Goal: Task Accomplishment & Management: Manage account settings

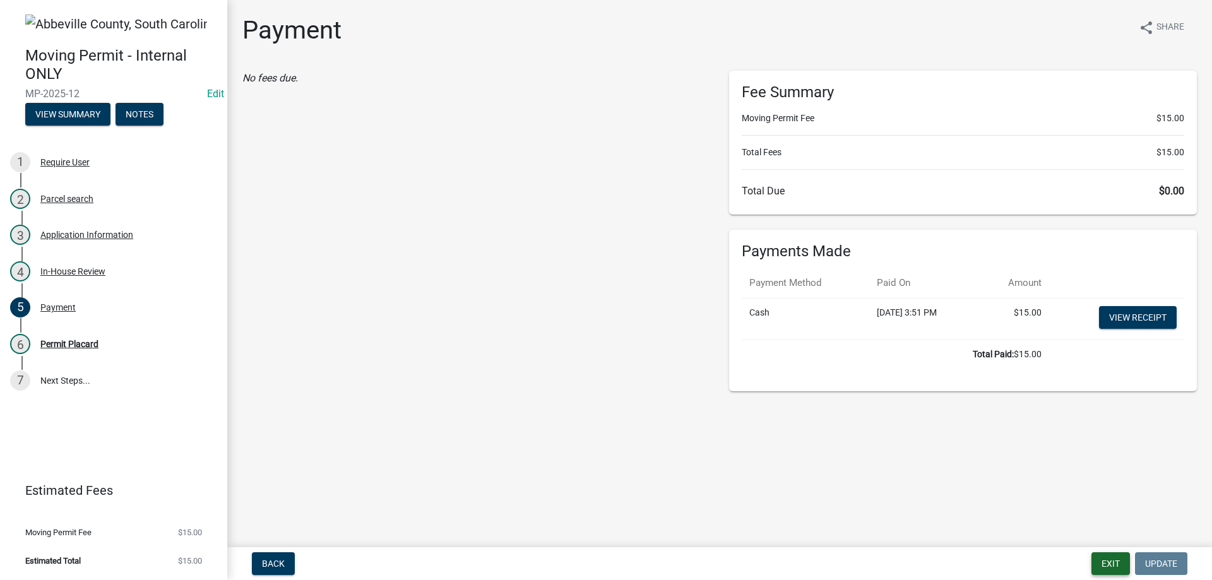
click at [1108, 569] on button "Exit" at bounding box center [1110, 563] width 39 height 23
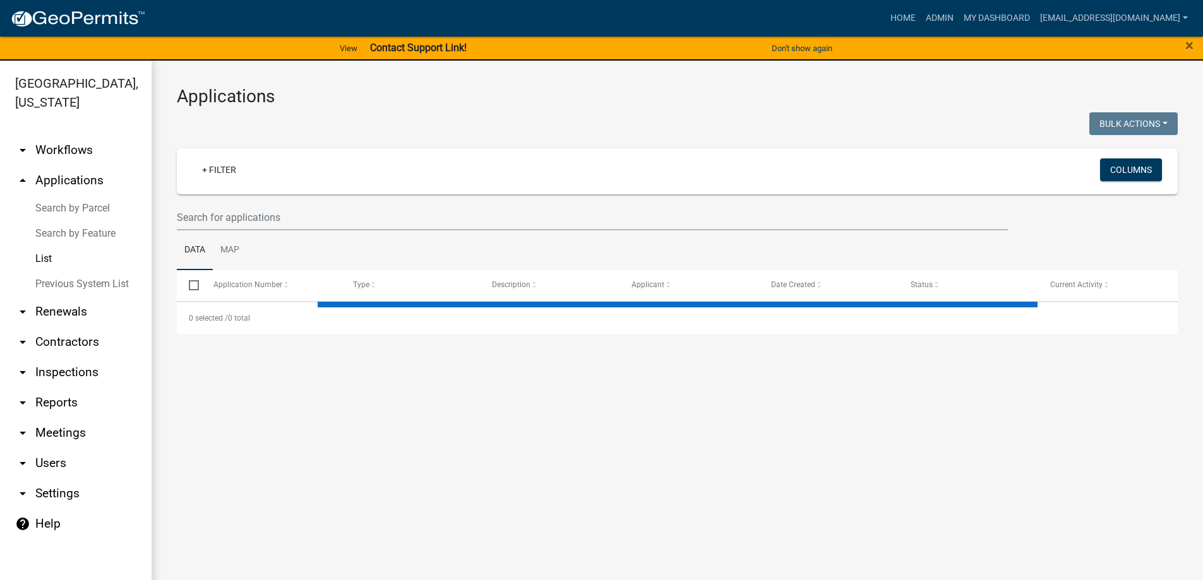
select select "3: 100"
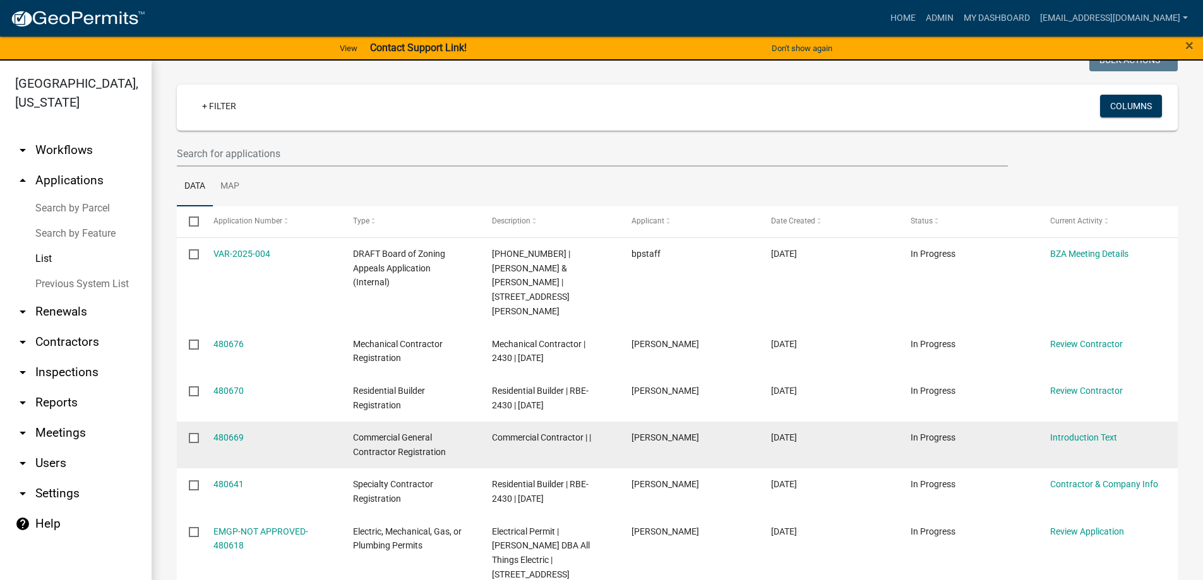
scroll to position [63, 0]
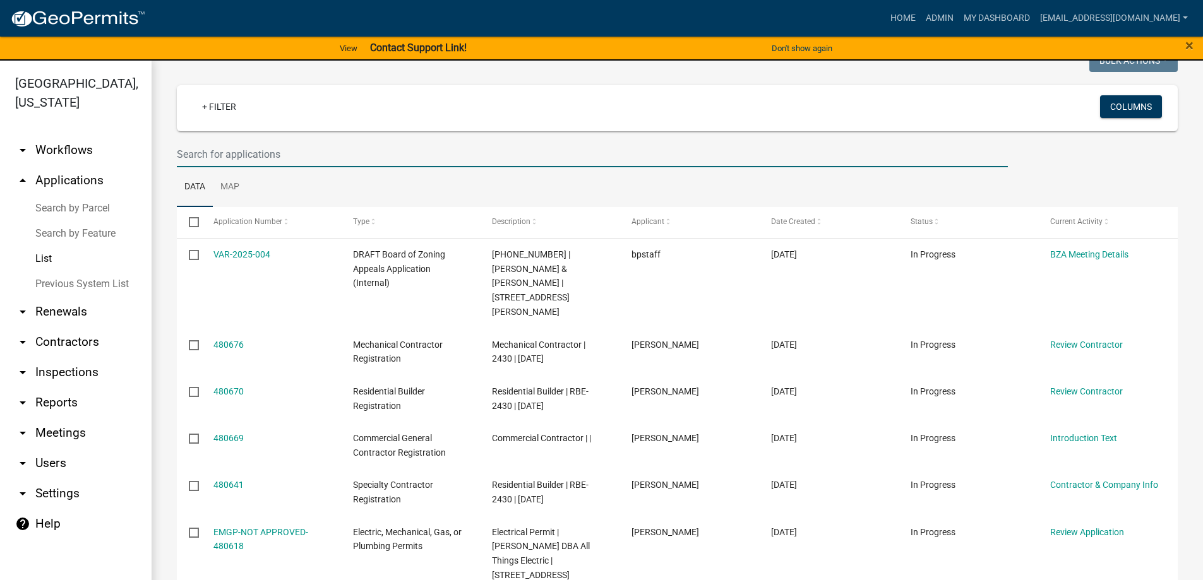
click at [232, 152] on input "text" at bounding box center [592, 154] width 831 height 26
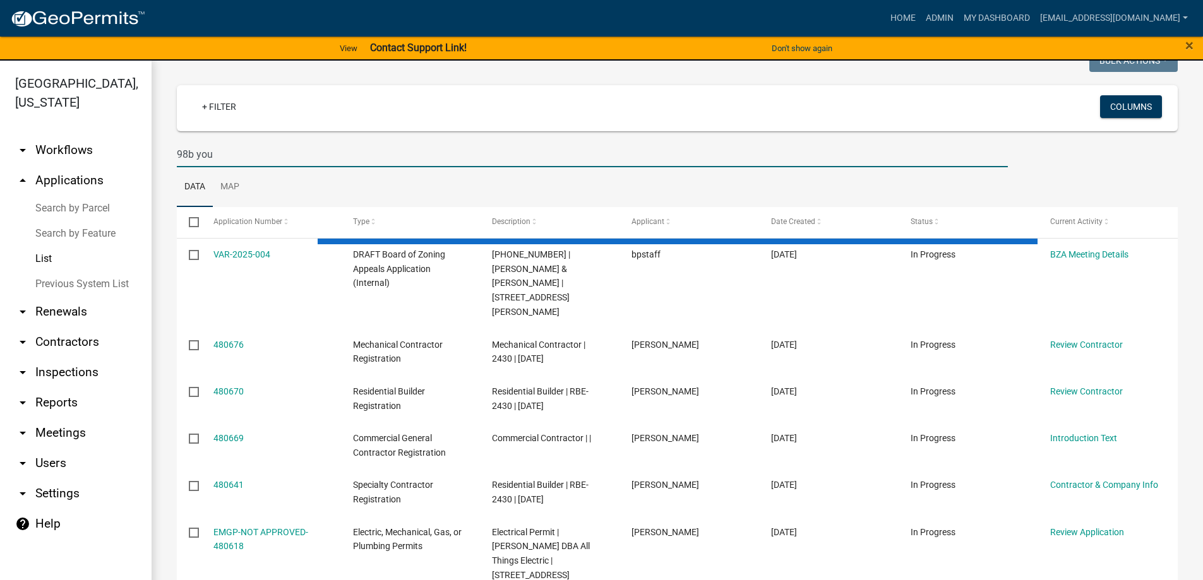
scroll to position [0, 0]
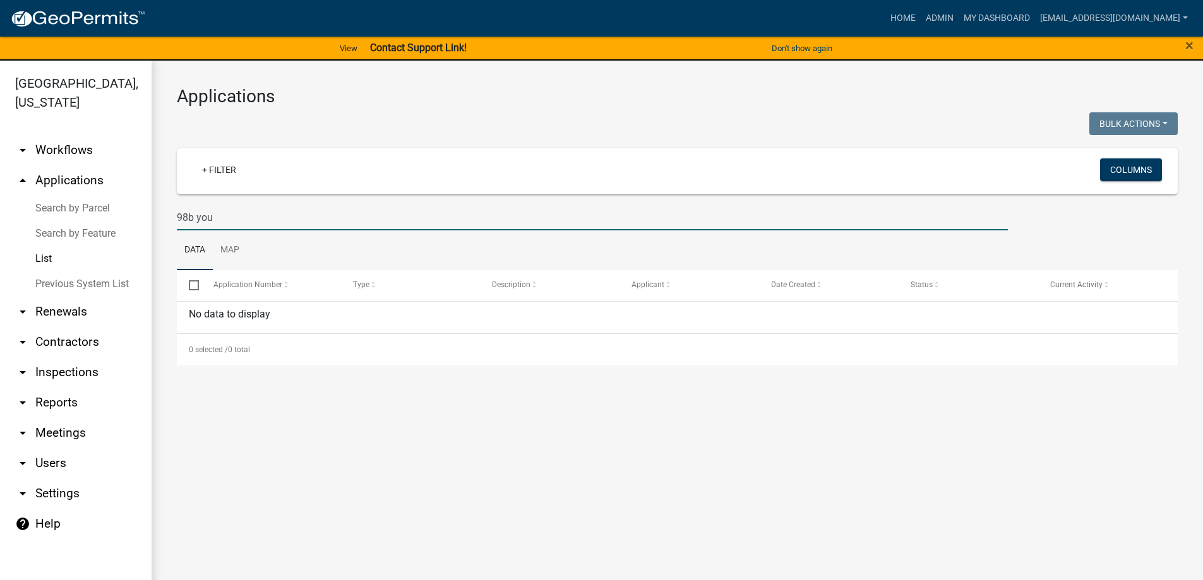
drag, startPoint x: 232, startPoint y: 217, endPoint x: 54, endPoint y: 214, distance: 178.0
click at [56, 214] on div "Abbeville County, South Carolina arrow_drop_down Workflows List arrow_drop_up A…" at bounding box center [601, 328] width 1203 height 535
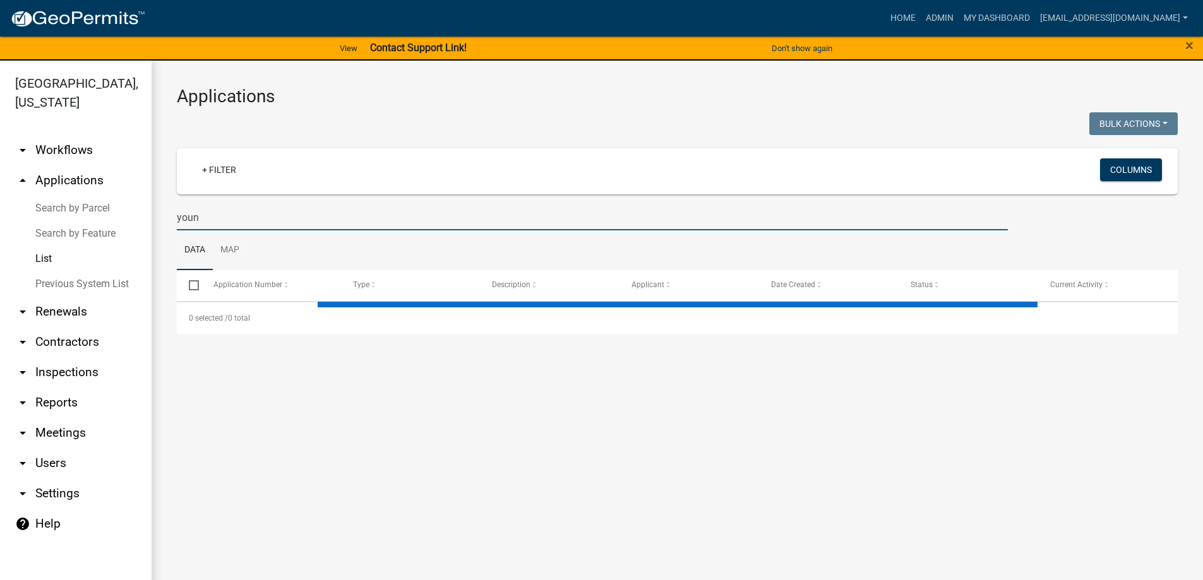
type input "young"
select select "3: 100"
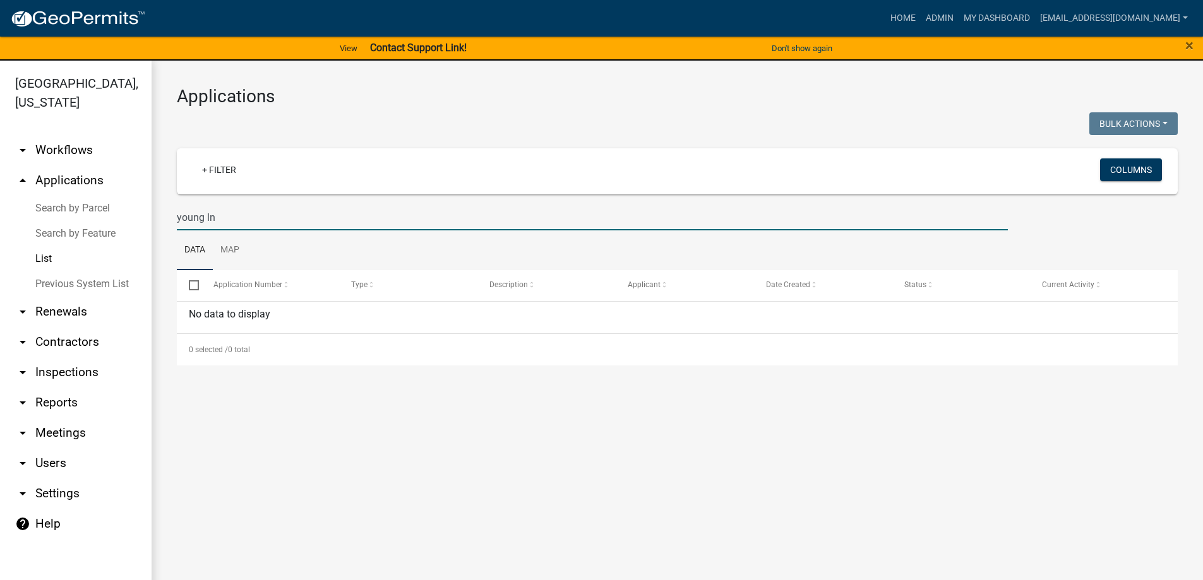
drag, startPoint x: 235, startPoint y: 214, endPoint x: 159, endPoint y: 207, distance: 76.7
click at [159, 207] on div "Applications Bulk Actions Void Expire Lock Withdraw + Filter Columns young ln D…" at bounding box center [677, 226] width 1051 height 330
type input "105-00-00-065"
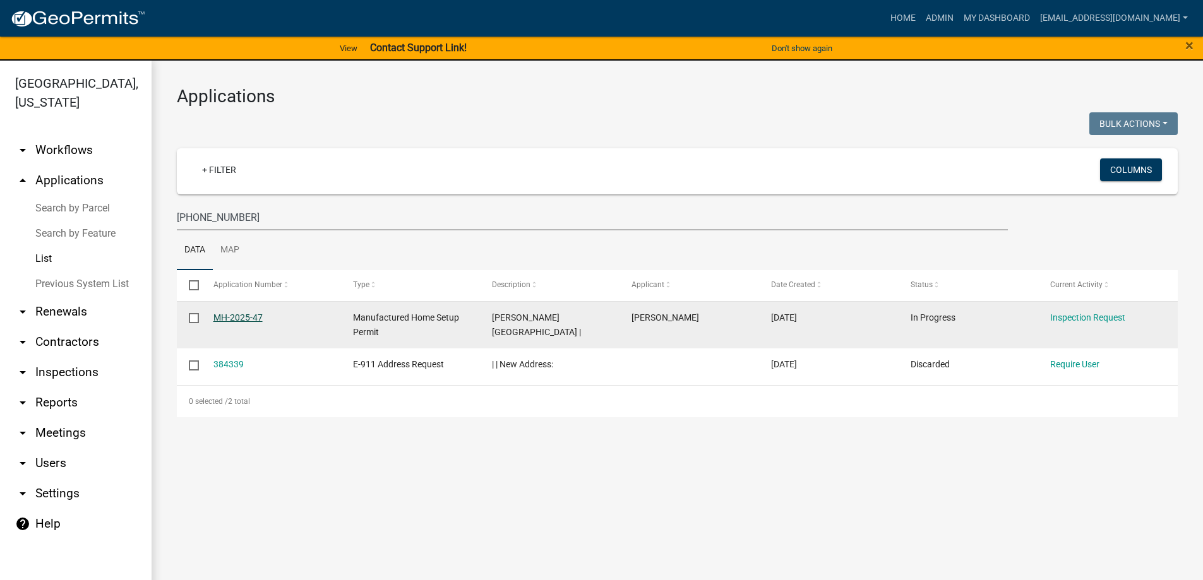
click at [222, 317] on link "MH-2025-47" at bounding box center [237, 317] width 49 height 10
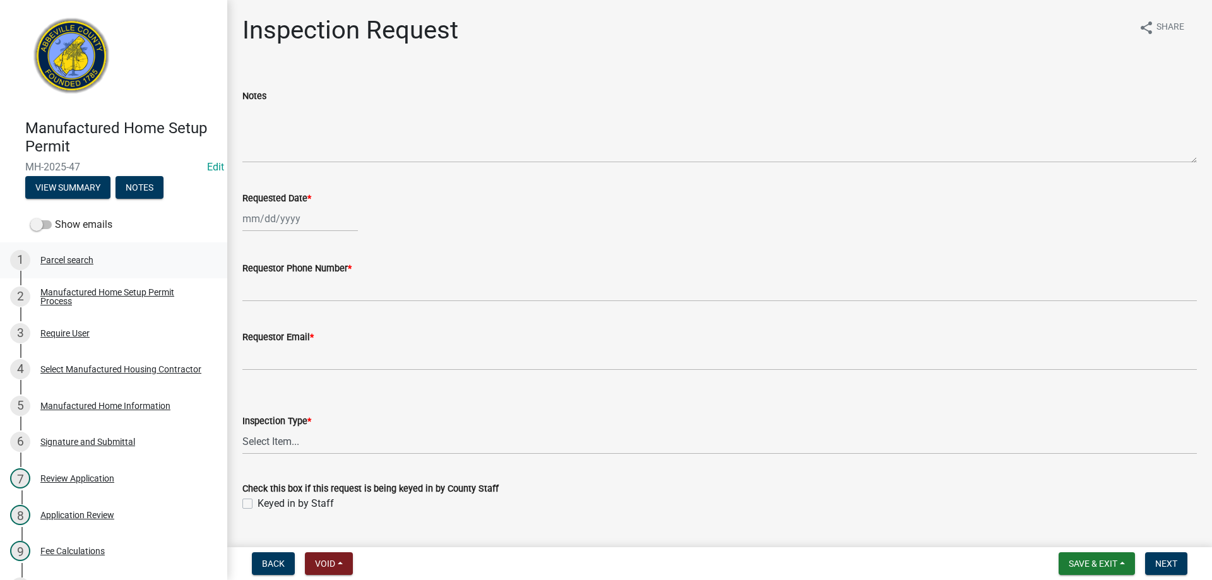
click at [71, 247] on link "1 Parcel search" at bounding box center [113, 260] width 227 height 37
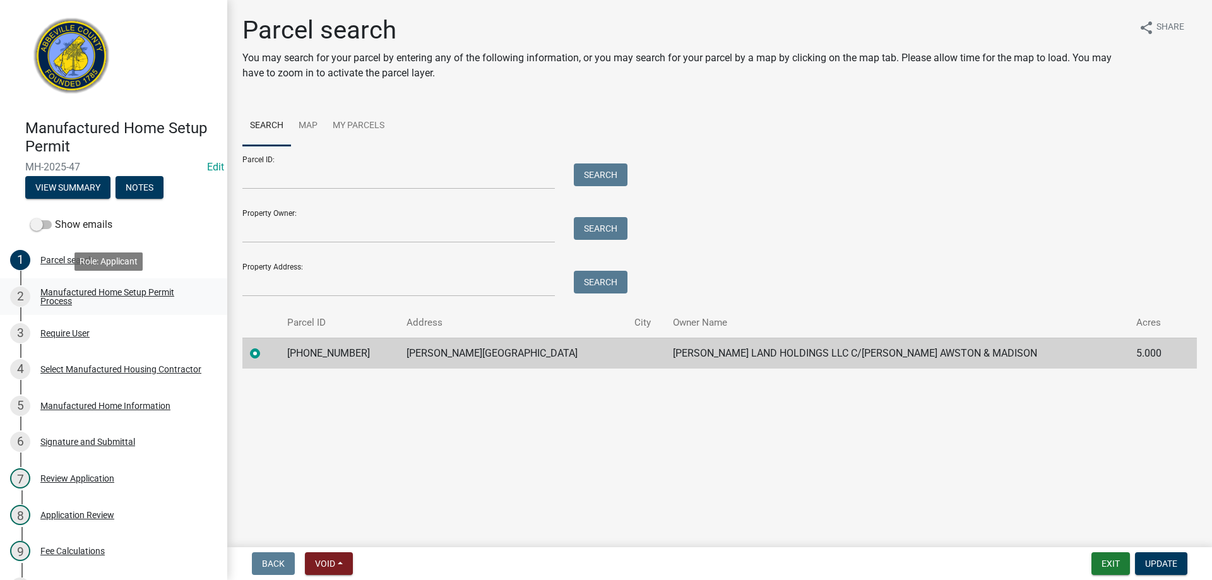
click at [71, 295] on div "Manufactured Home Setup Permit Process" at bounding box center [123, 297] width 167 height 18
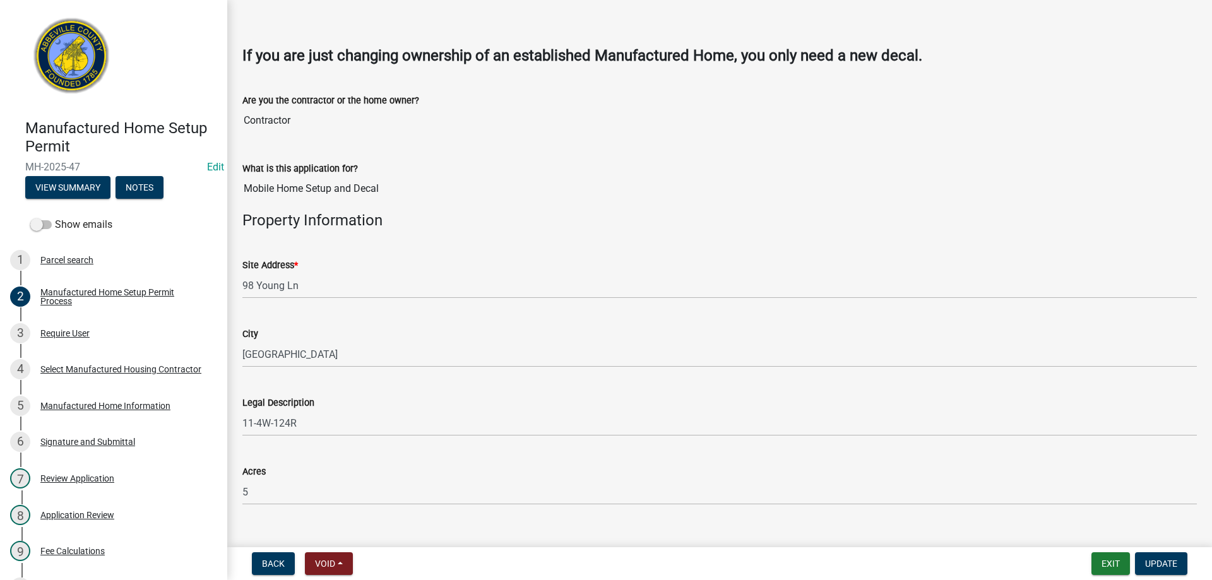
scroll to position [445, 0]
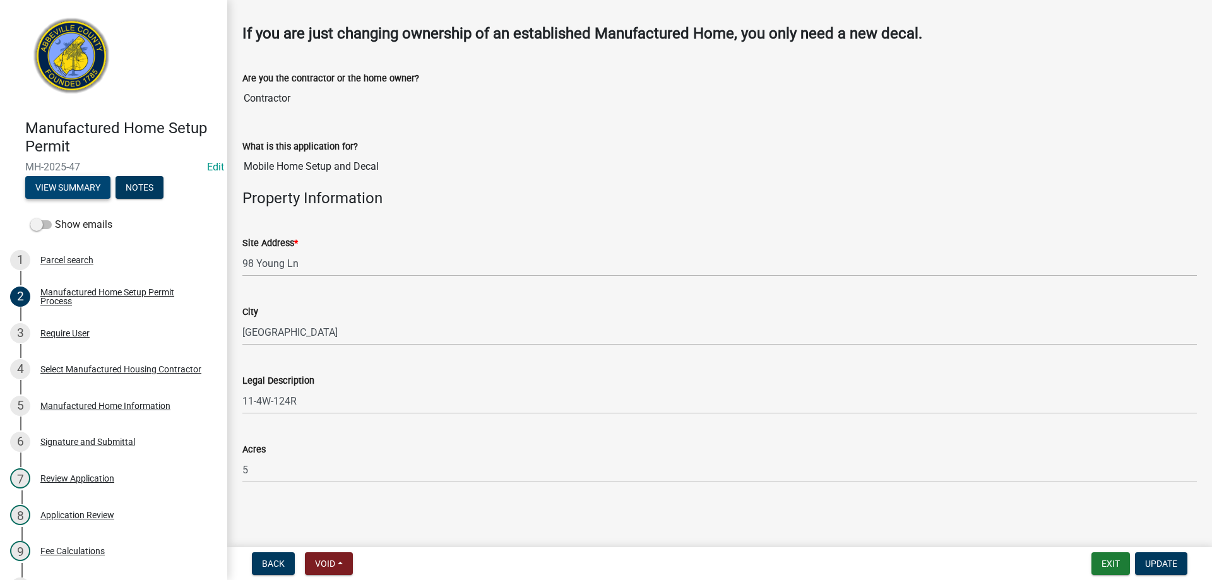
click at [73, 191] on button "View Summary" at bounding box center [67, 187] width 85 height 23
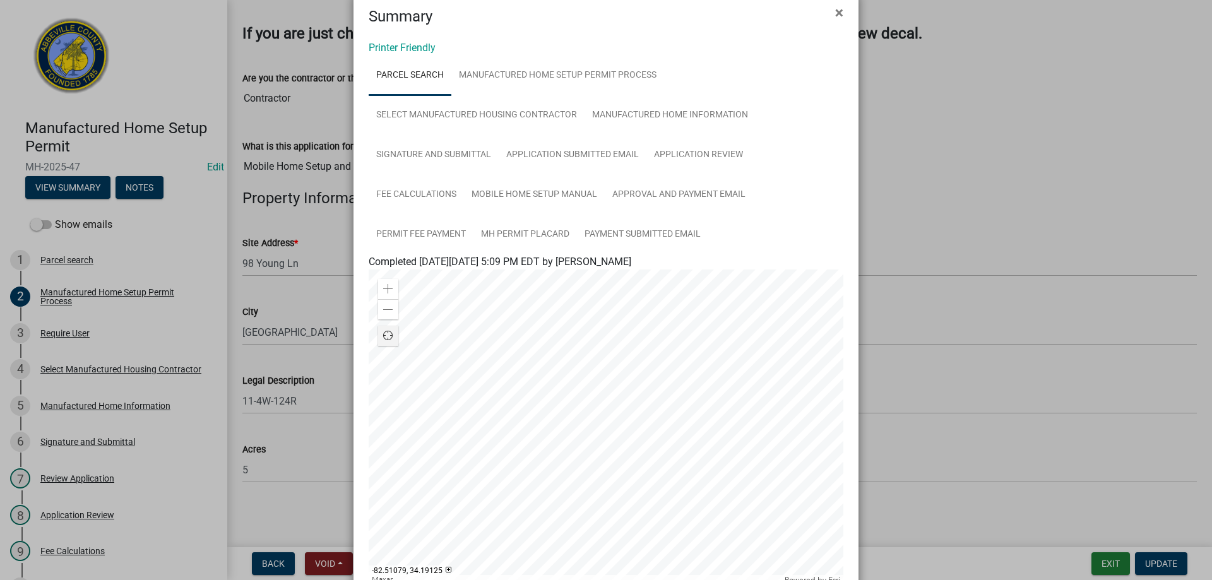
scroll to position [25, 0]
click at [61, 404] on ngb-modal-window "Summary × Printer Friendly Parcel search Manufactured Home Setup Permit Process…" at bounding box center [606, 290] width 1212 height 580
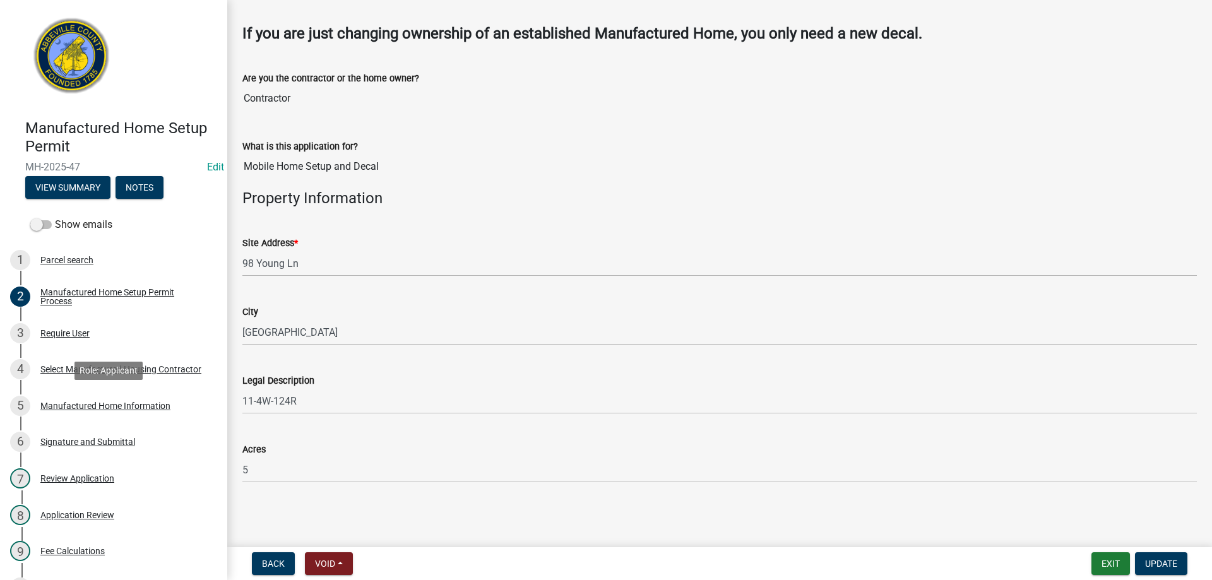
click at [61, 404] on div "Manufactured Home Information" at bounding box center [105, 405] width 130 height 9
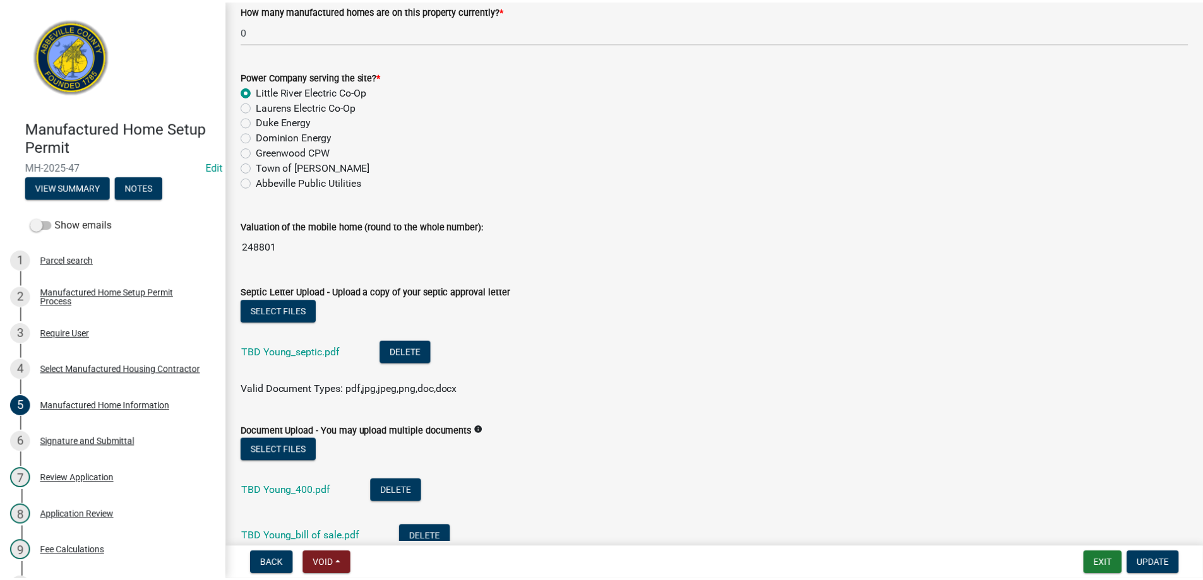
scroll to position [63, 0]
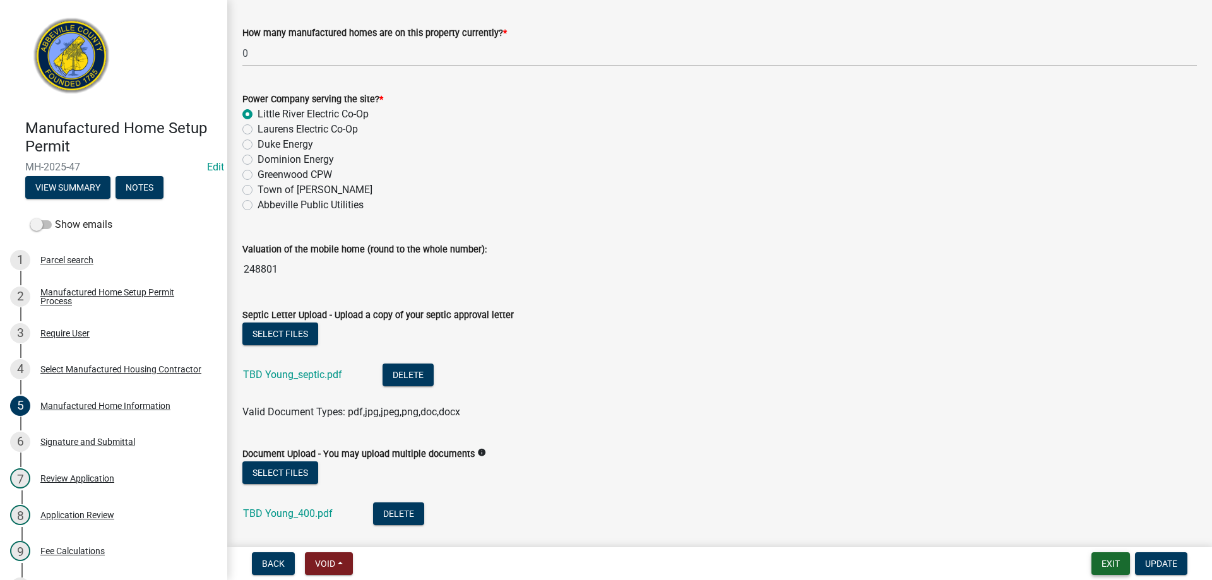
click at [1114, 566] on button "Exit" at bounding box center [1110, 563] width 39 height 23
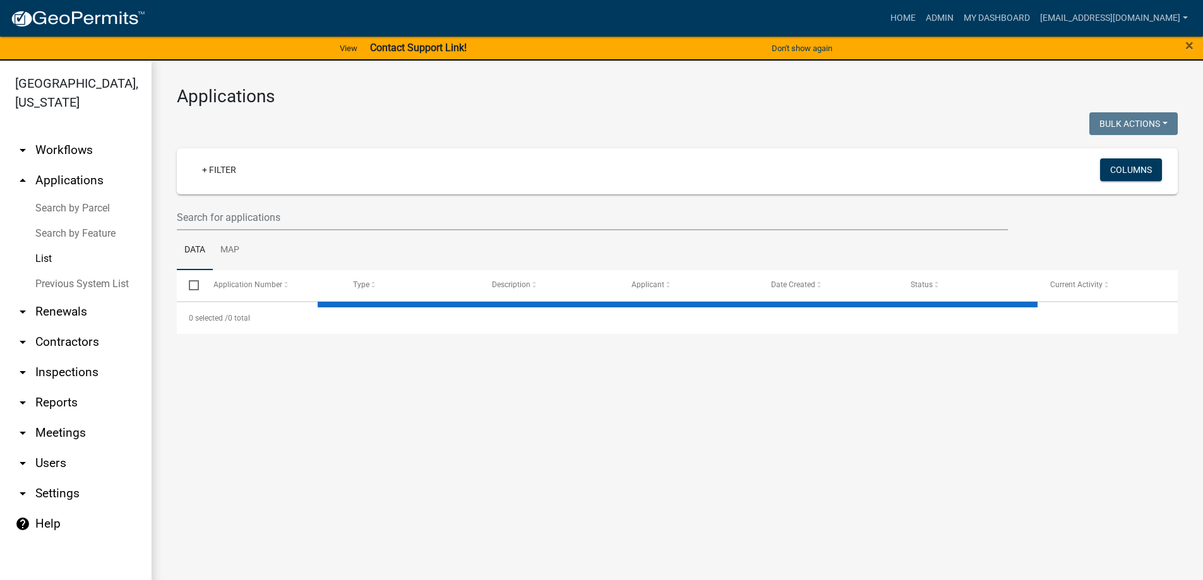
select select "3: 100"
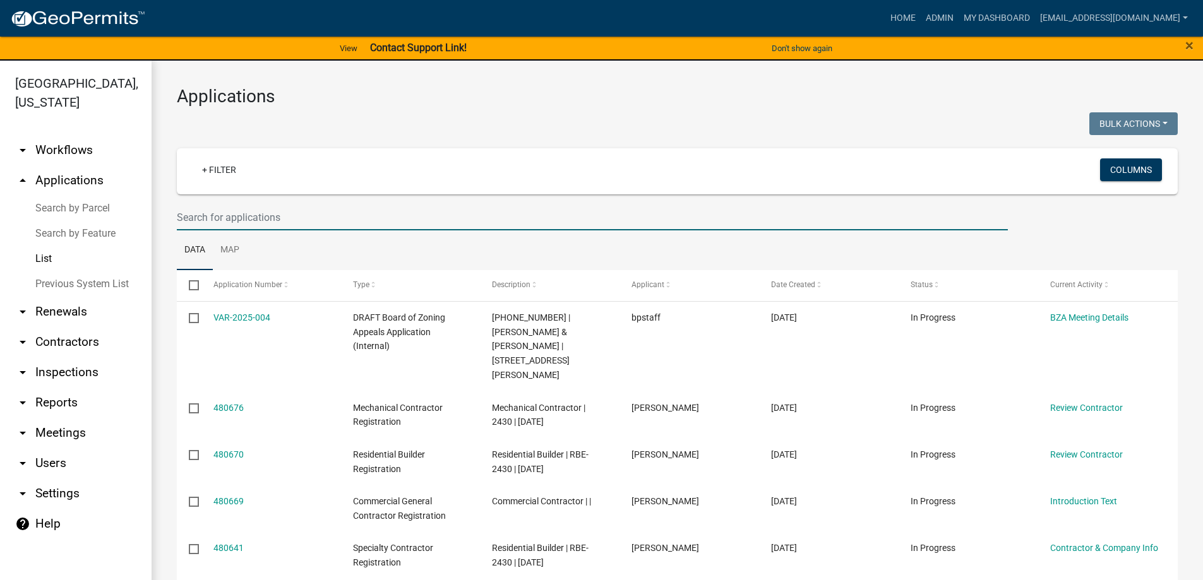
click at [215, 223] on input "text" at bounding box center [592, 218] width 831 height 26
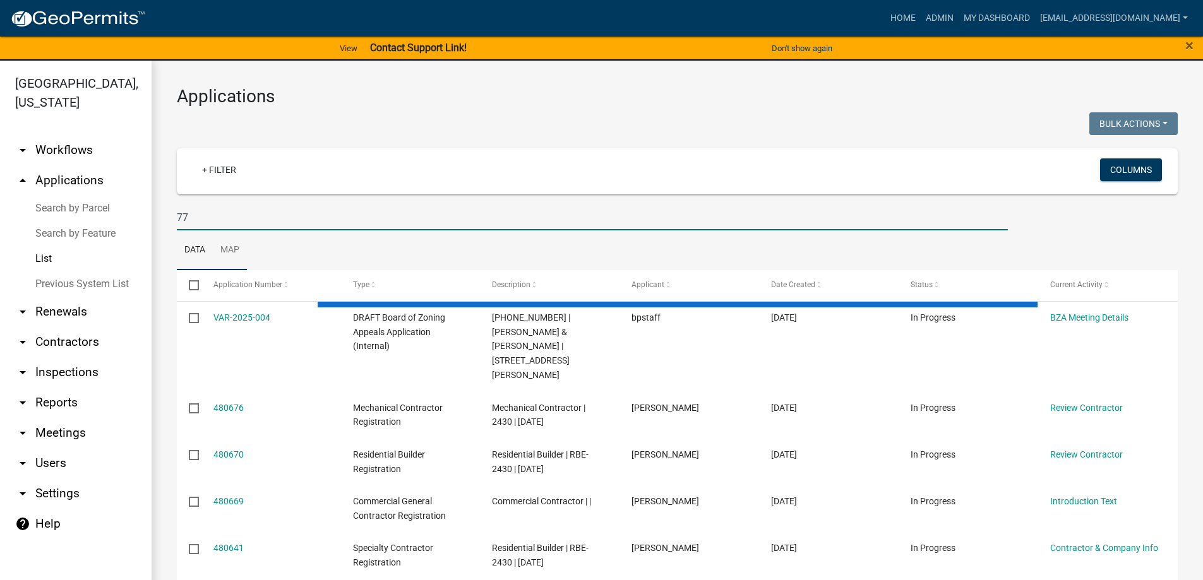
type input "77 b"
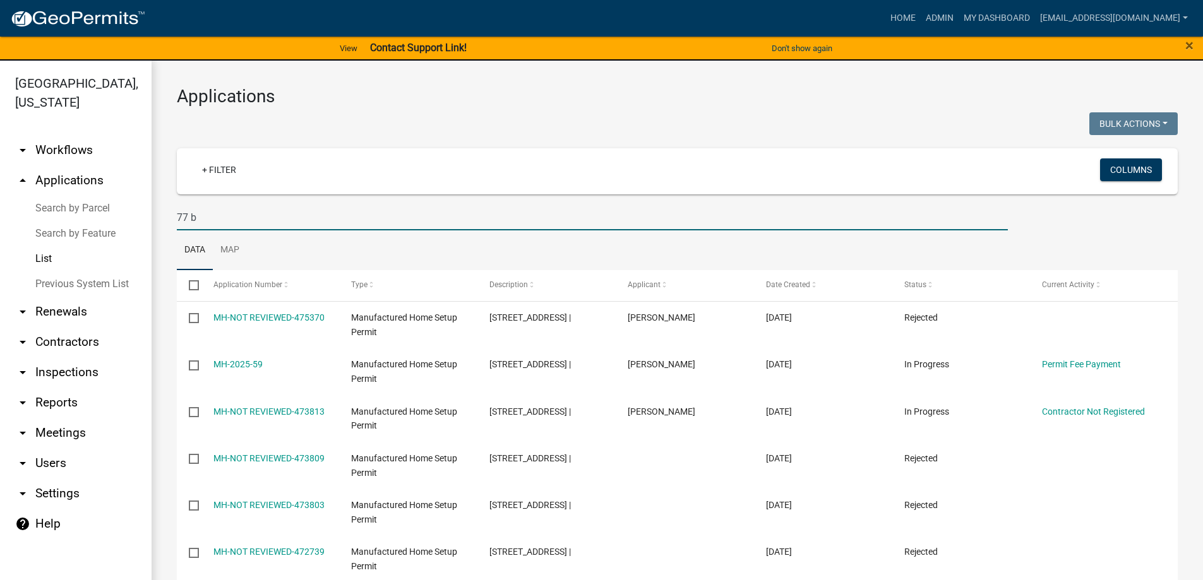
drag, startPoint x: 201, startPoint y: 213, endPoint x: 24, endPoint y: 199, distance: 177.9
click at [24, 199] on div "Abbeville County, South Carolina arrow_drop_down Workflows List arrow_drop_up A…" at bounding box center [601, 328] width 1203 height 535
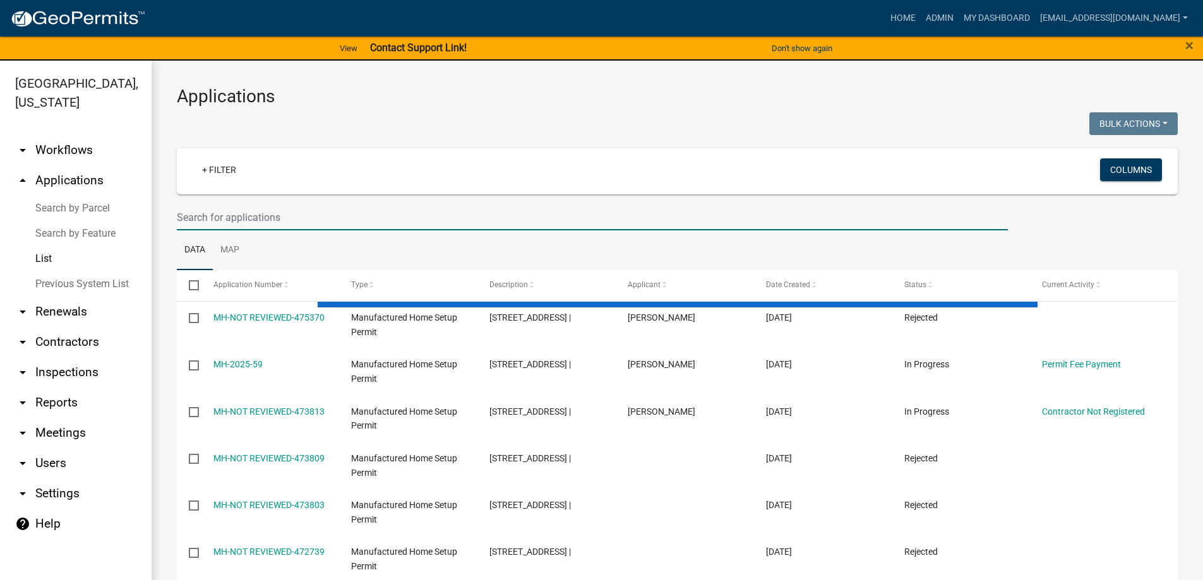
select select "3: 100"
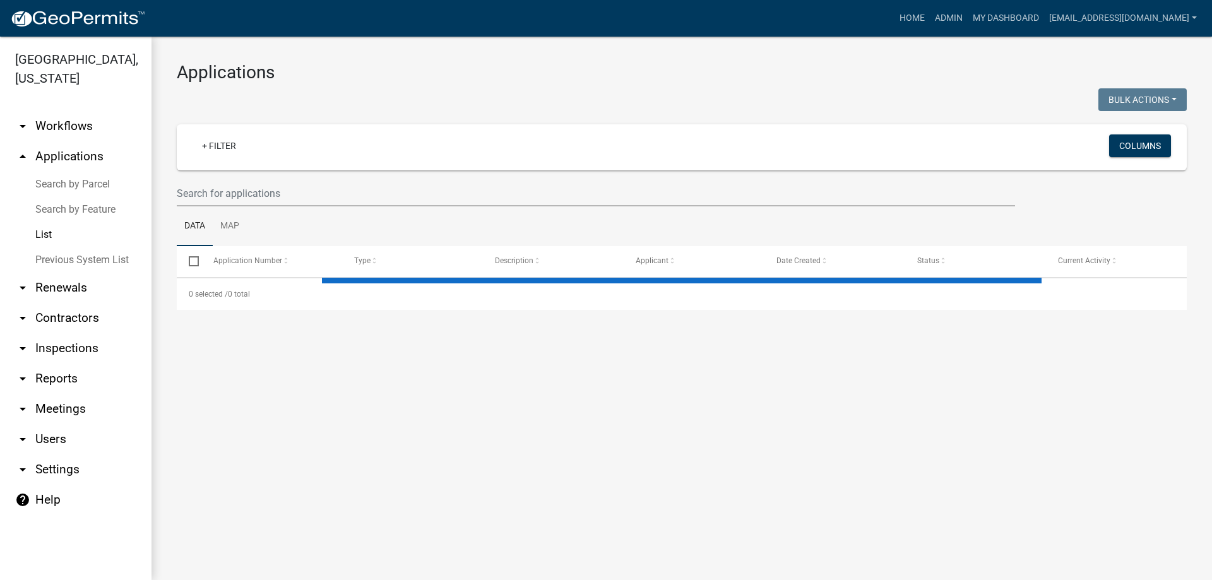
select select "3: 100"
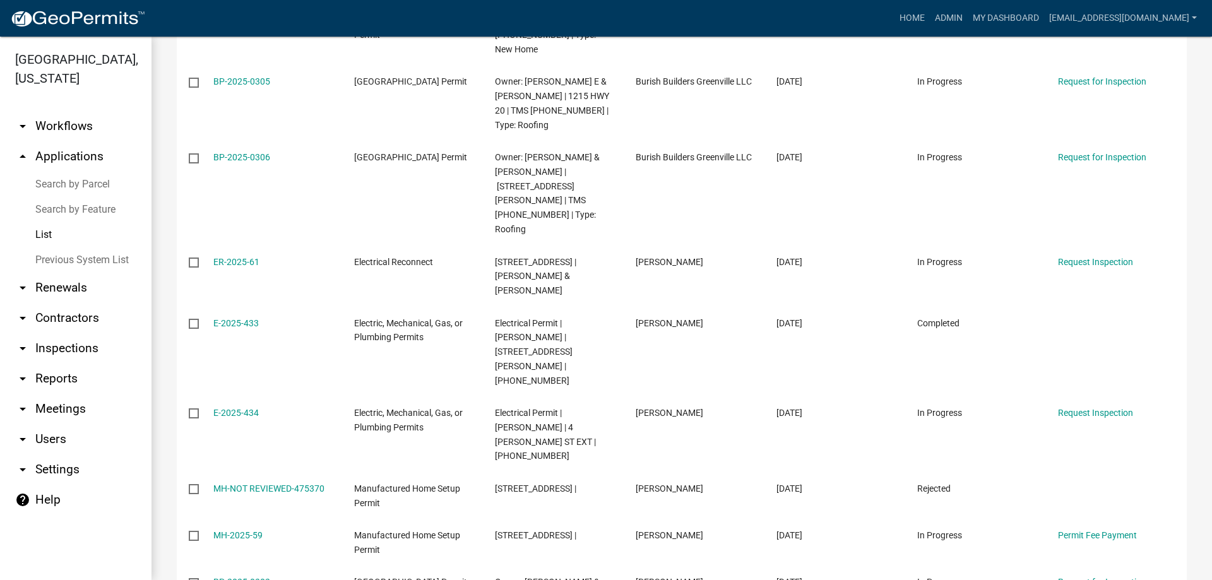
scroll to position [5909, 0]
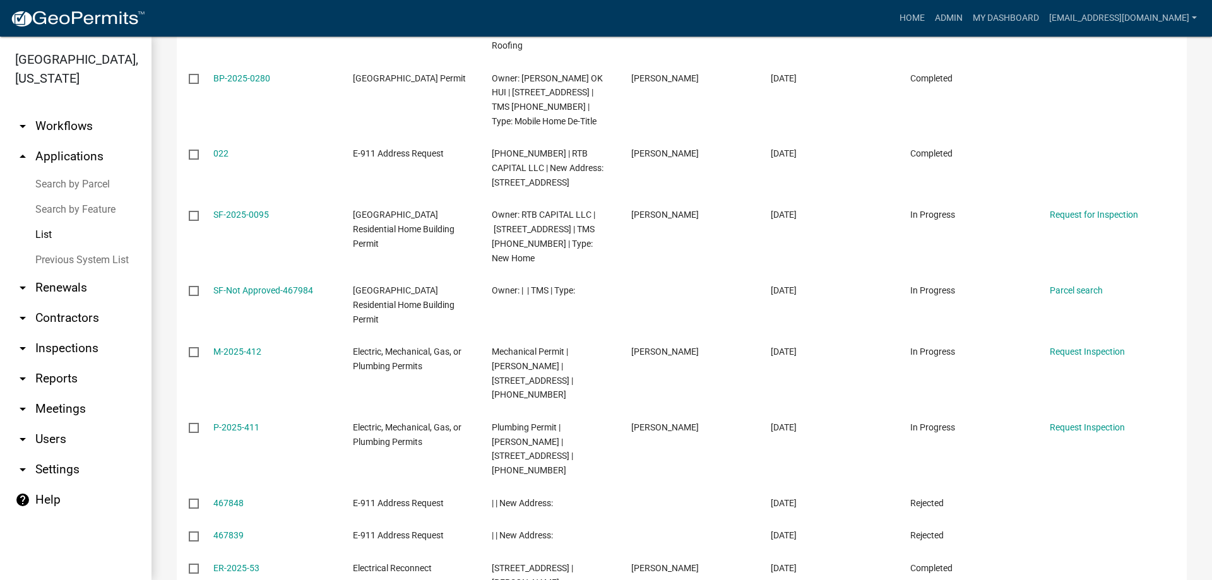
scroll to position [6039, 0]
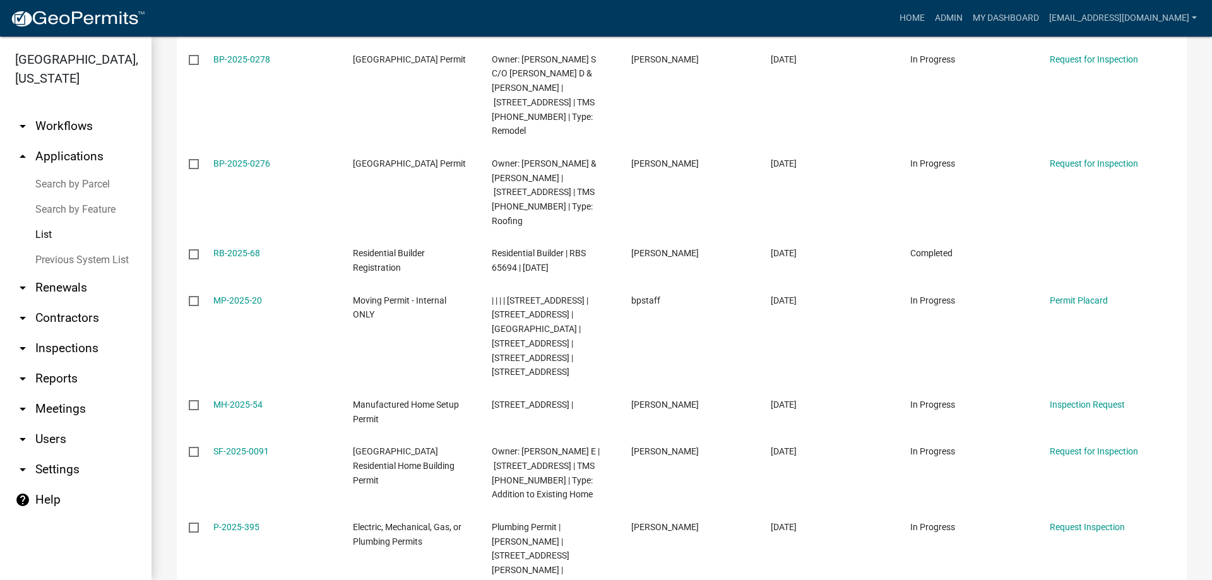
scroll to position [1692, 0]
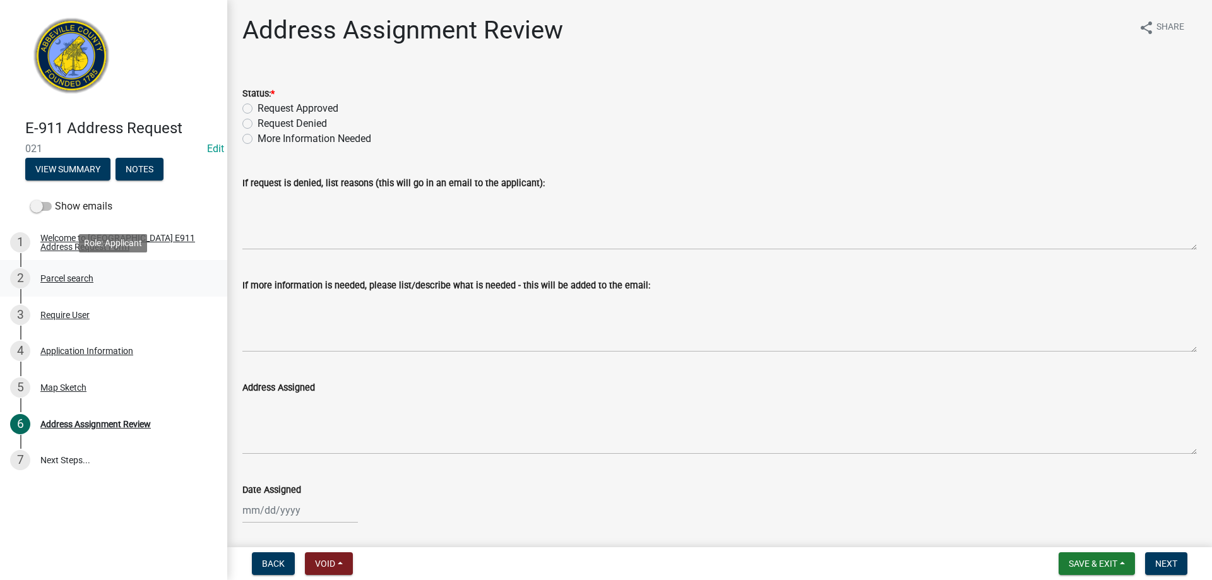
click at [57, 275] on div "Parcel search" at bounding box center [66, 278] width 53 height 9
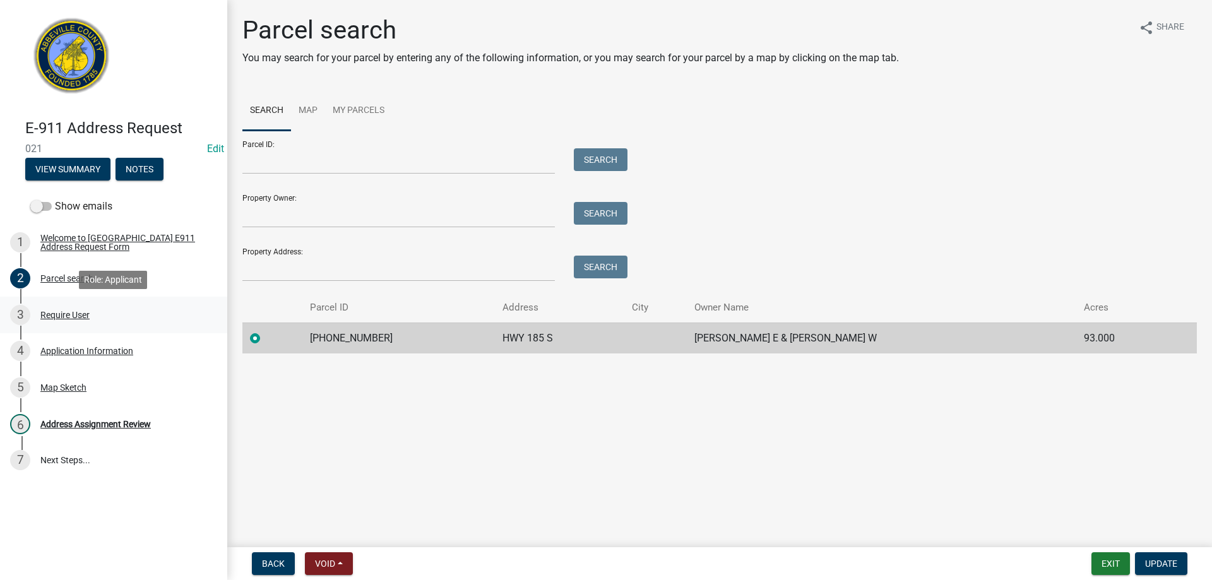
click at [62, 314] on div "Require User" at bounding box center [64, 315] width 49 height 9
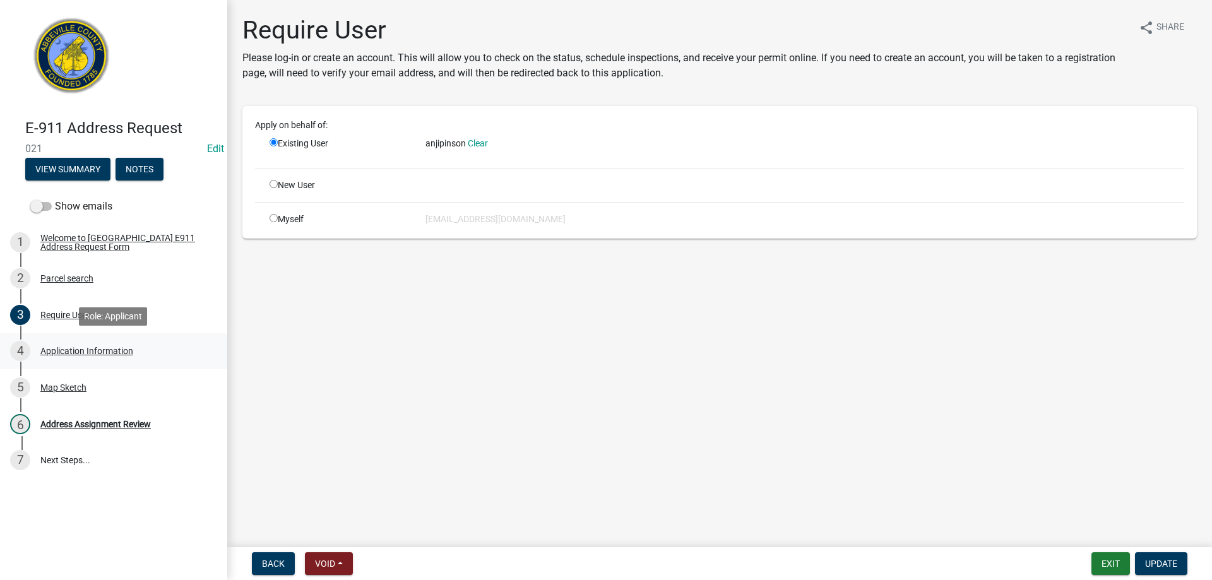
click at [57, 355] on div "Application Information" at bounding box center [86, 351] width 93 height 9
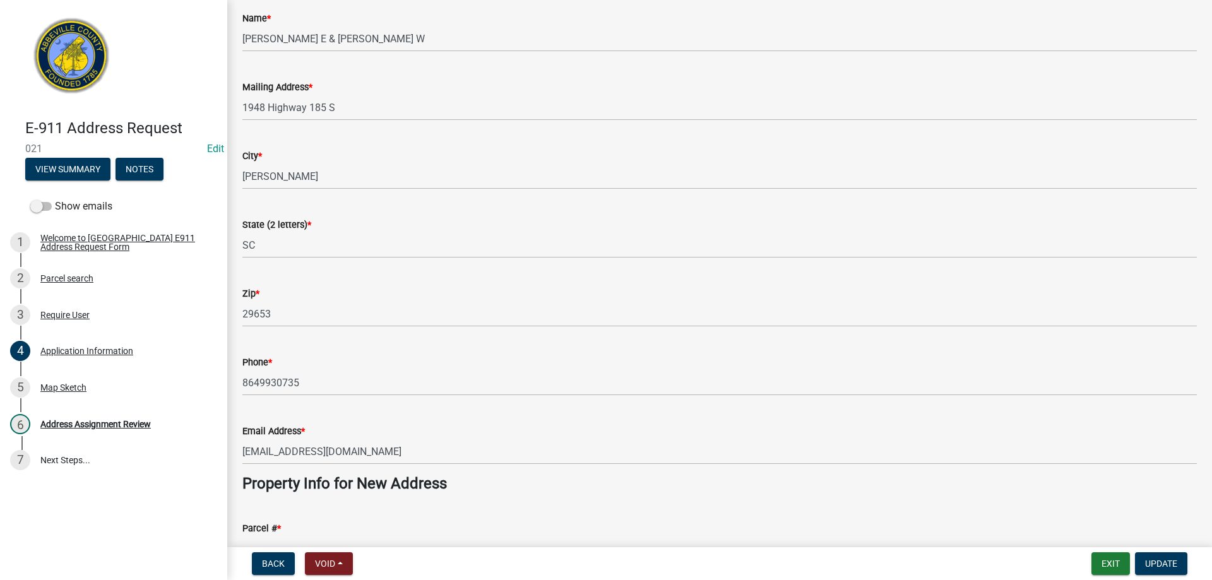
scroll to position [126, 0]
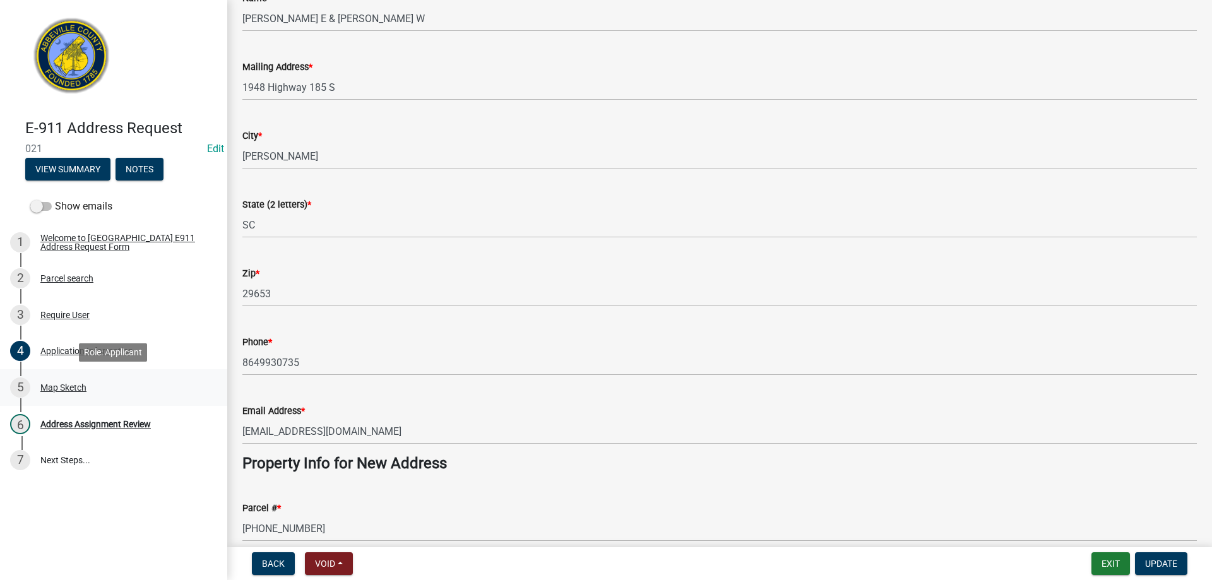
click at [51, 387] on div "Map Sketch" at bounding box center [63, 387] width 46 height 9
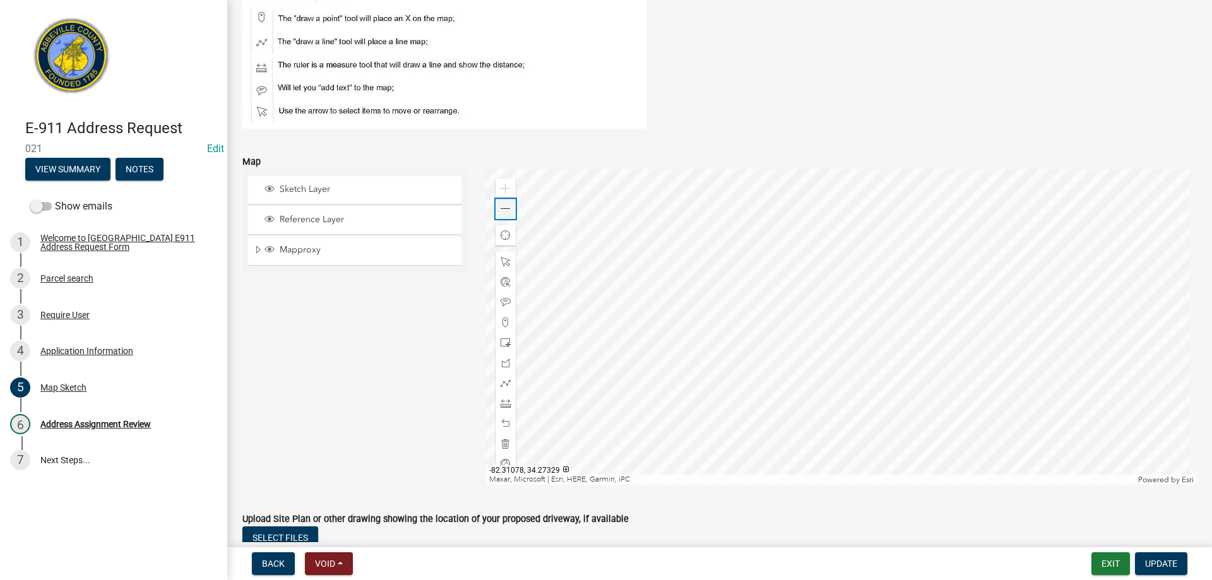
click at [504, 212] on span at bounding box center [506, 209] width 10 height 10
